Goal: Transaction & Acquisition: Purchase product/service

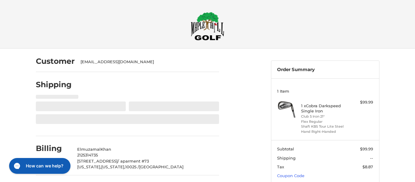
select select "**"
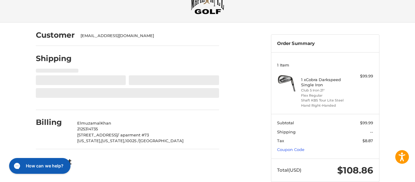
scroll to position [35, 0]
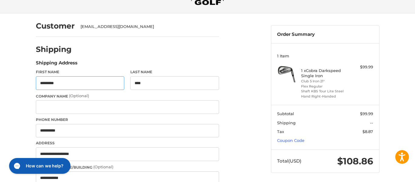
select select "**"
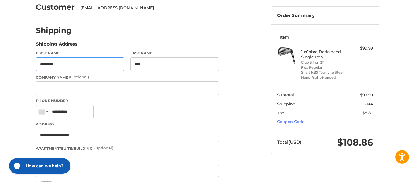
scroll to position [55, 0]
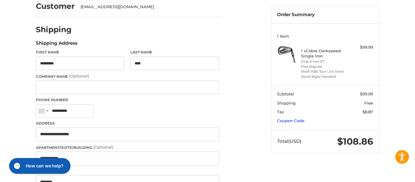
click at [291, 122] on link "Coupon Code" at bounding box center [290, 120] width 27 height 5
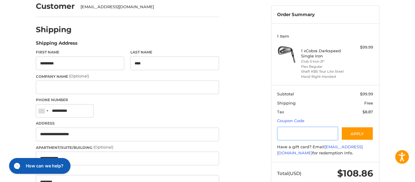
click at [289, 130] on input "Gift Certificate or Coupon Code" at bounding box center [307, 134] width 61 height 14
click at [350, 133] on button "Apply" at bounding box center [357, 134] width 32 height 14
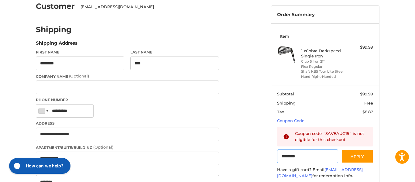
drag, startPoint x: 308, startPoint y: 159, endPoint x: 268, endPoint y: 153, distance: 41.1
click at [268, 153] on aside "Order Summary 1 Item 1 x Cobra Darkspeed Single Iron Club 5 Iron 21° Flex Regul…" at bounding box center [325, 104] width 118 height 220
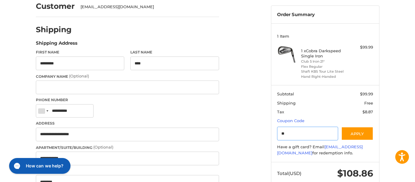
type input "*"
click at [351, 136] on button "Apply" at bounding box center [357, 134] width 32 height 14
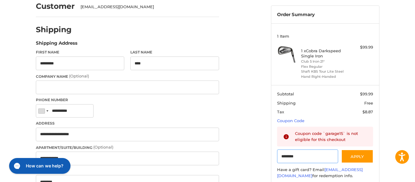
drag, startPoint x: 305, startPoint y: 155, endPoint x: 254, endPoint y: 150, distance: 51.5
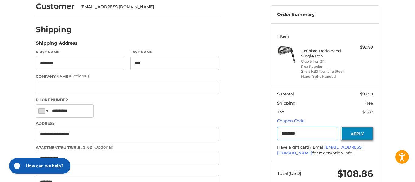
type input "*********"
click at [358, 138] on button "Apply" at bounding box center [357, 134] width 32 height 14
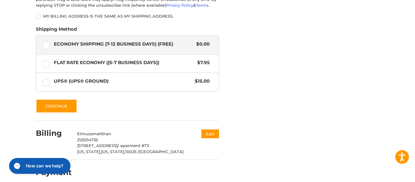
scroll to position [333, 0]
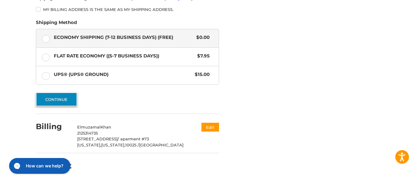
click at [58, 98] on button "Continue" at bounding box center [56, 99] width 41 height 14
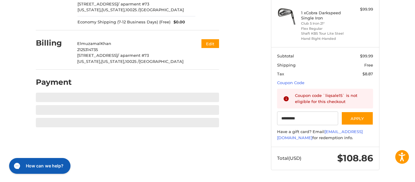
scroll to position [93, 0]
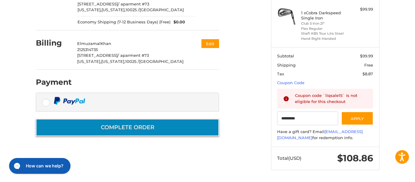
click at [162, 126] on button "Complete order" at bounding box center [127, 127] width 183 height 17
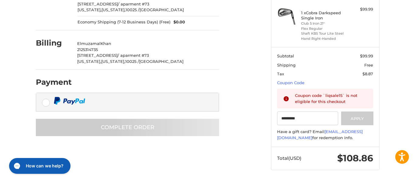
scroll to position [36, 0]
